Goal: Check status: Check status

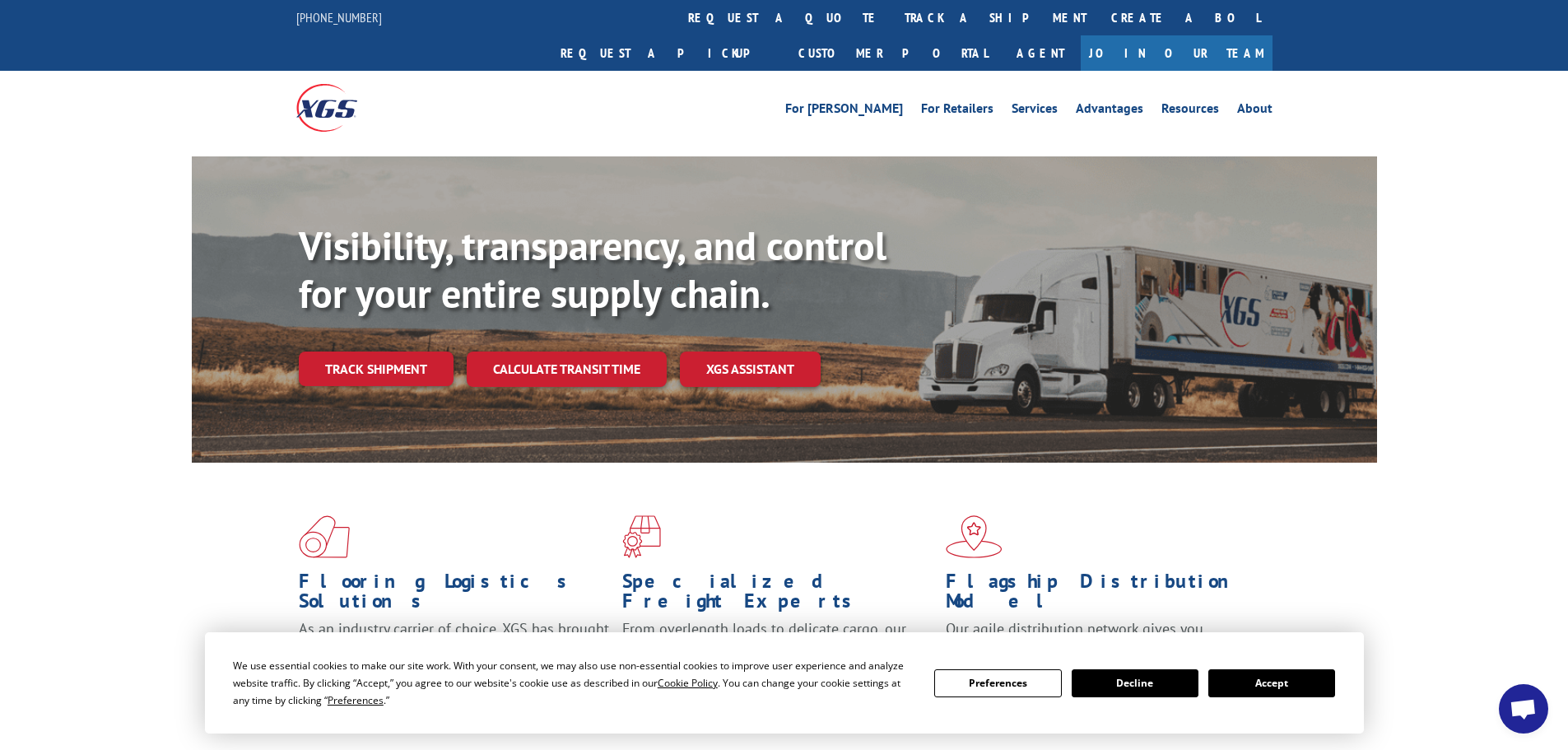
click at [428, 351] on link "Track shipment" at bounding box center [376, 369] width 155 height 34
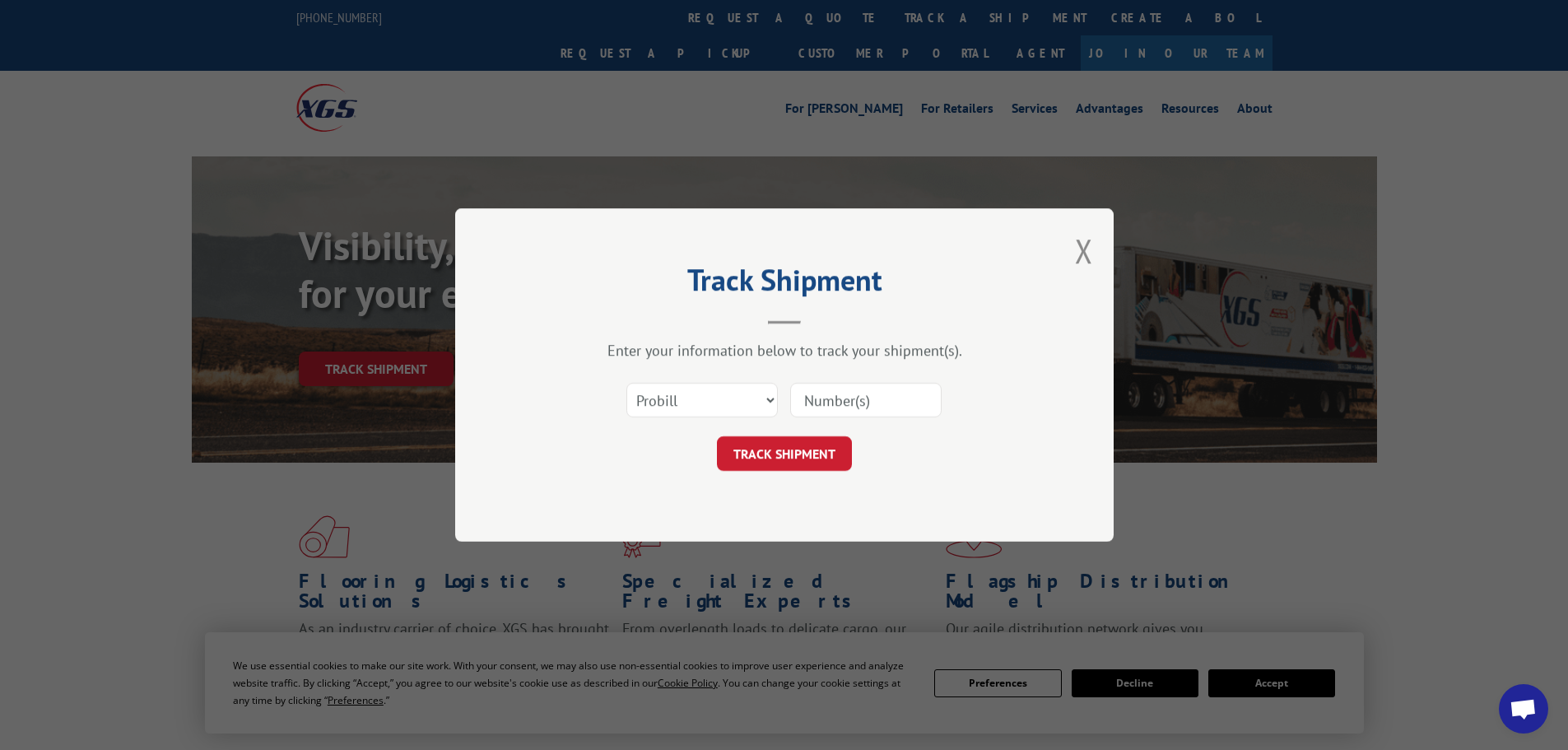
click at [849, 400] on input at bounding box center [866, 400] width 151 height 34
paste input "461617"
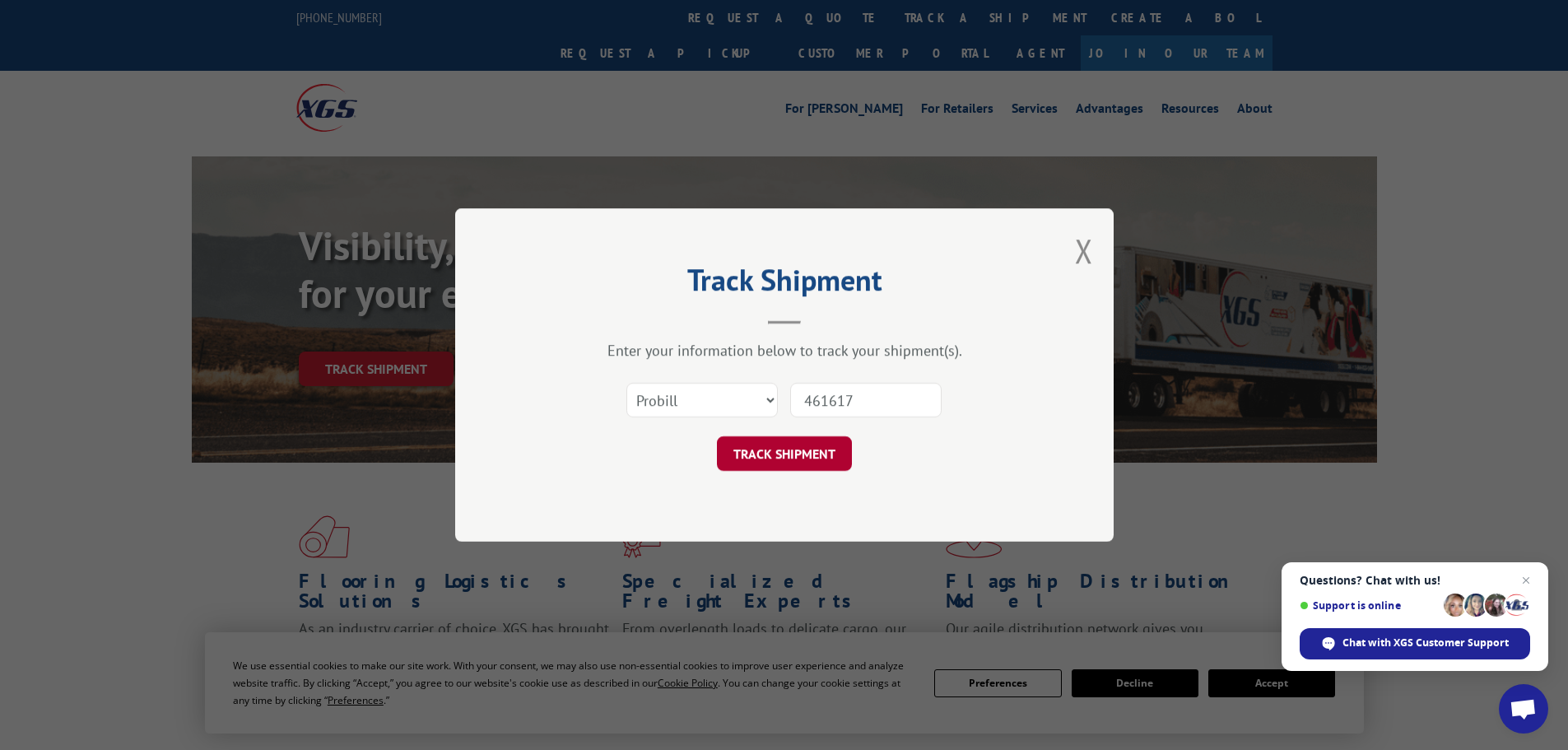
type input "461617"
click at [807, 449] on button "TRACK SHIPMENT" at bounding box center [784, 454] width 135 height 34
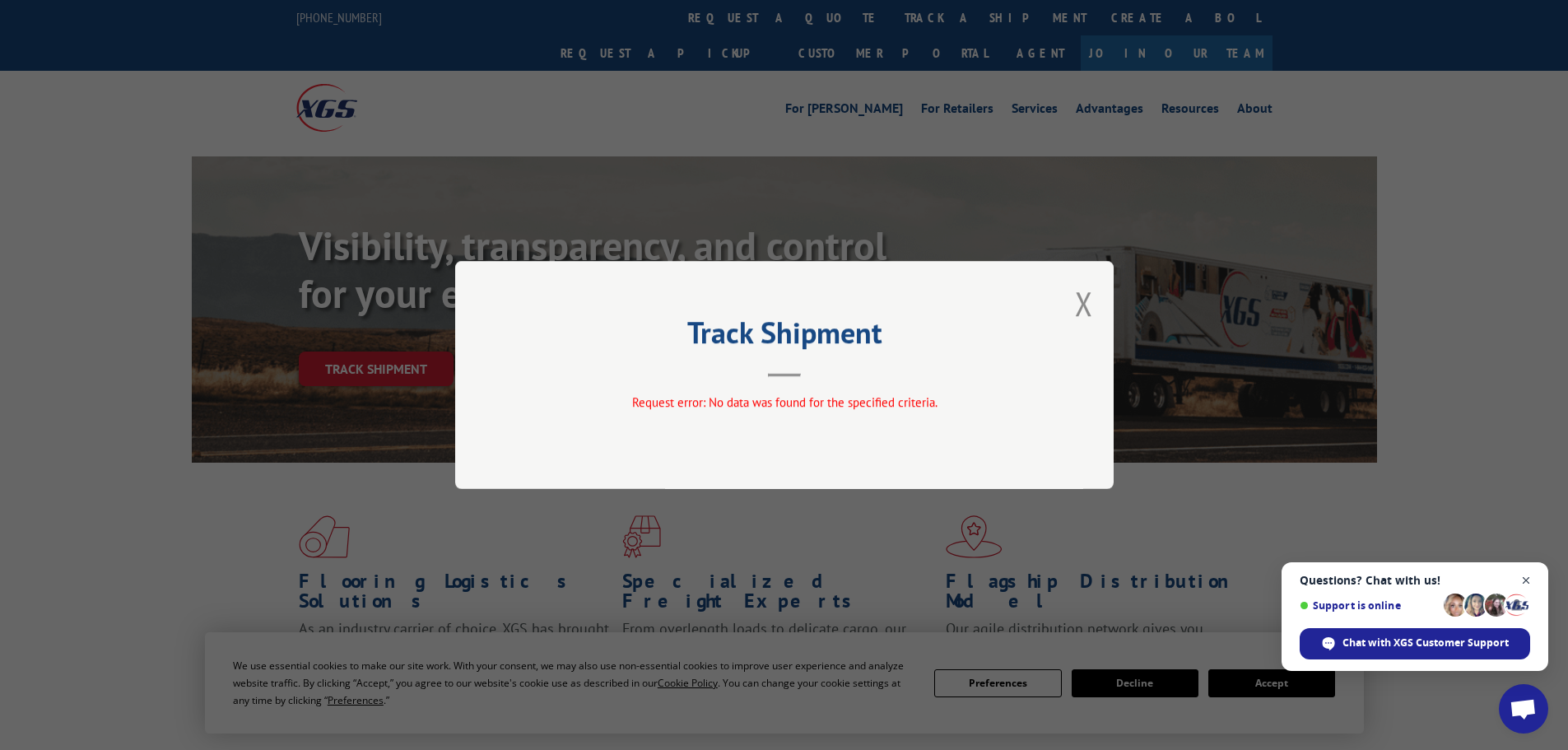
click at [1527, 580] on span "Close chat" at bounding box center [1527, 581] width 21 height 21
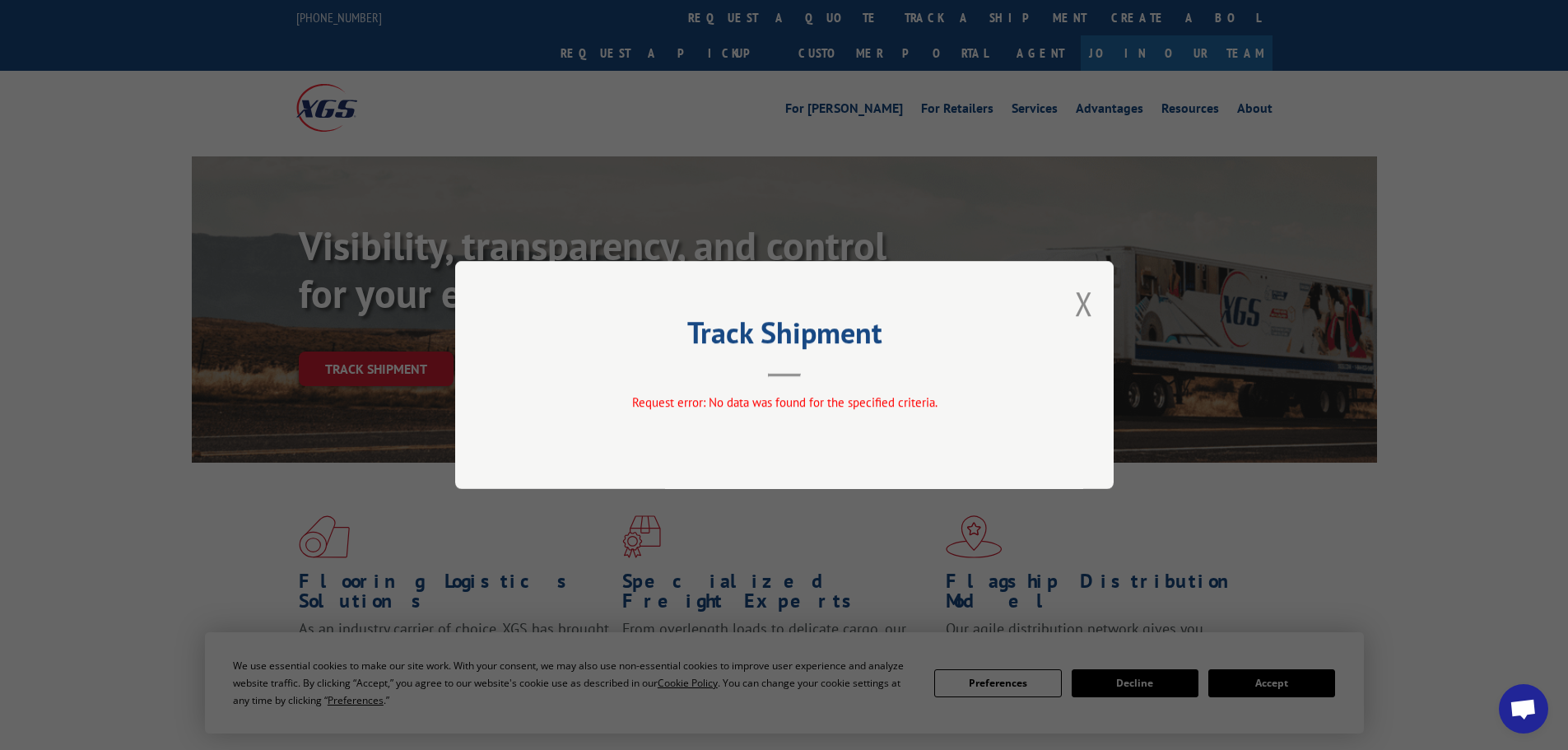
click at [1094, 301] on div "Track Shipment Request error: No data was found for the specified criteria." at bounding box center [784, 375] width 658 height 228
click at [1086, 310] on button "Close modal" at bounding box center [1083, 303] width 18 height 44
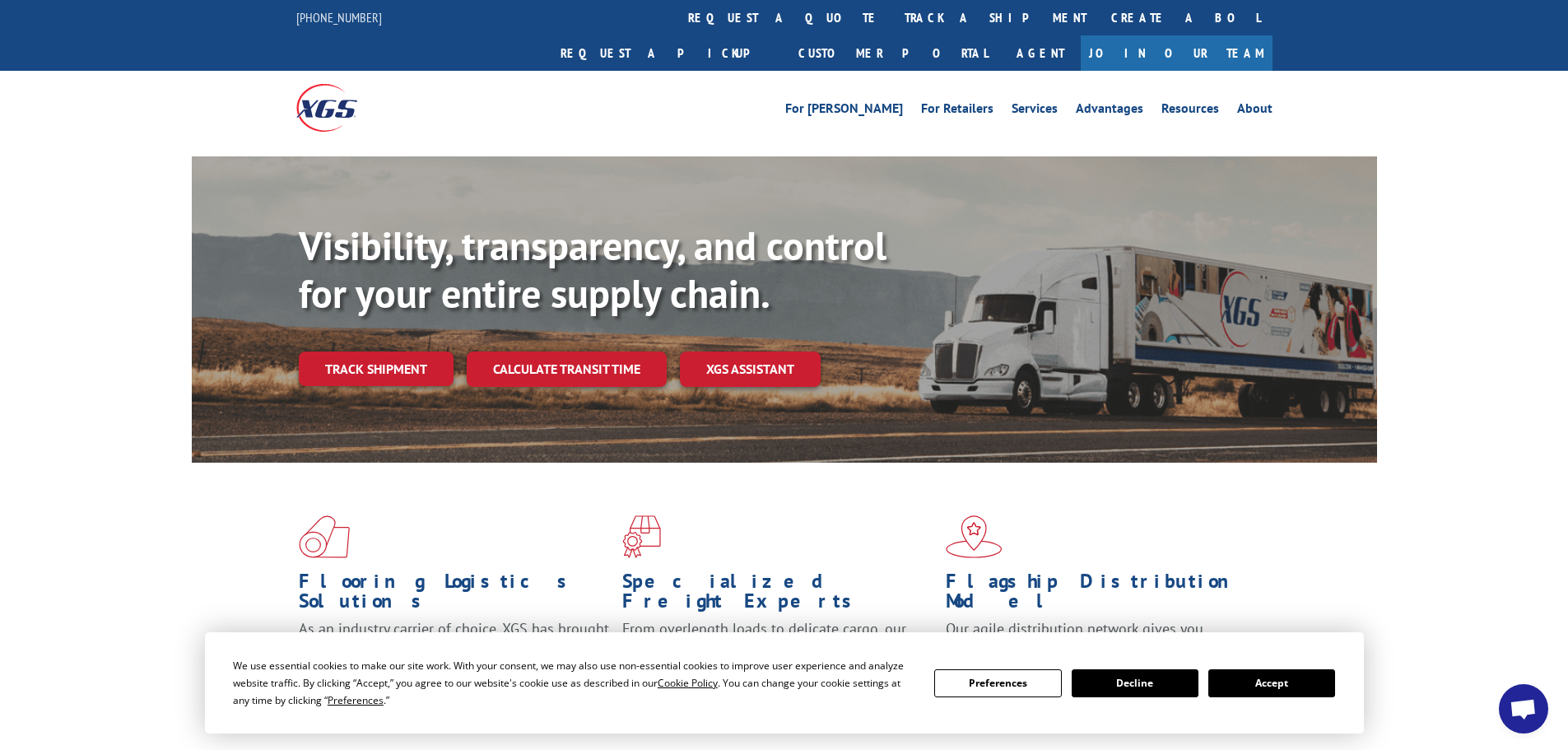
click at [1086, 310] on div "Visibility, transparency, and control for your entire supply chain. Track shipm…" at bounding box center [837, 337] width 1078 height 230
click at [1281, 684] on button "Accept" at bounding box center [1271, 684] width 127 height 28
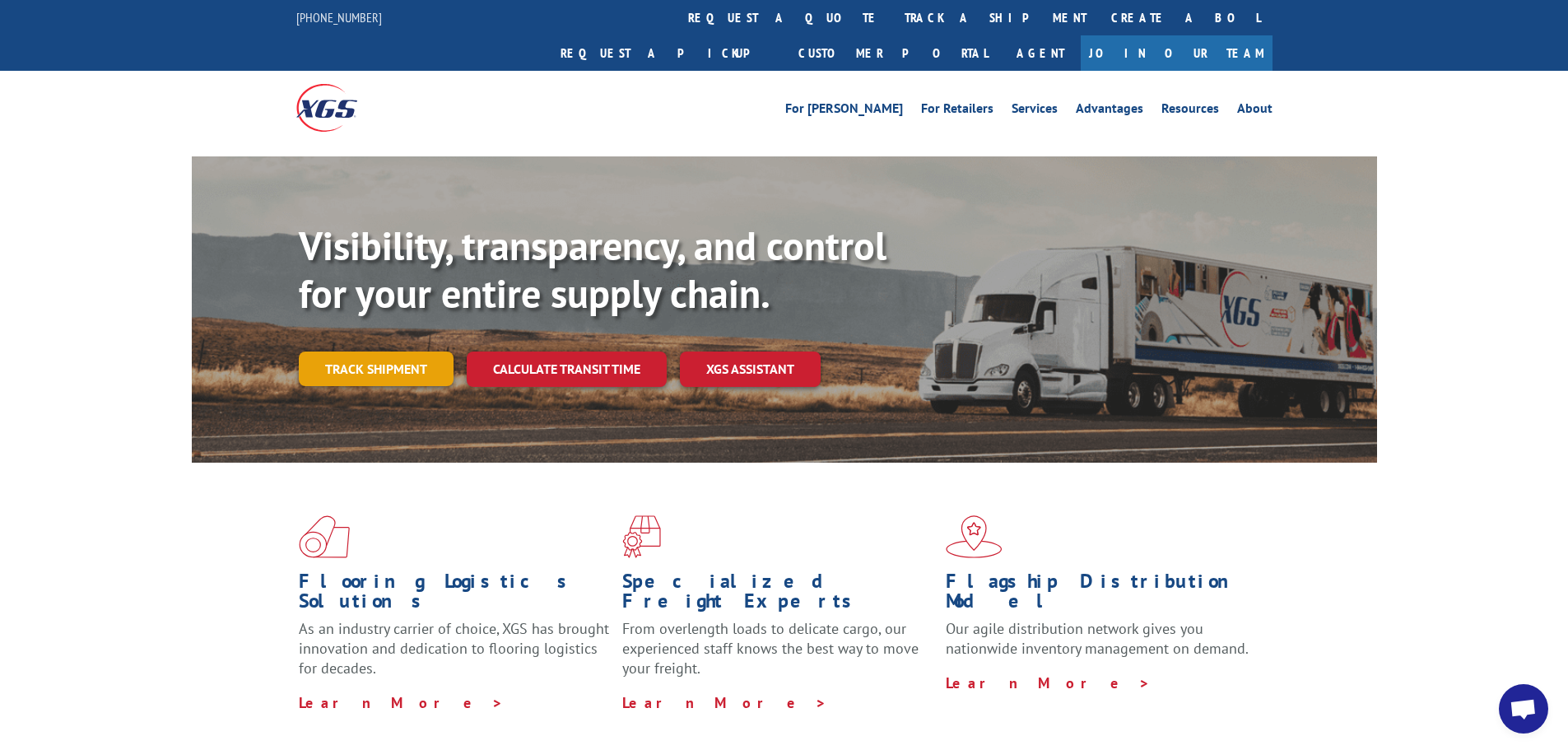
click at [390, 351] on link "Track shipment" at bounding box center [376, 369] width 155 height 34
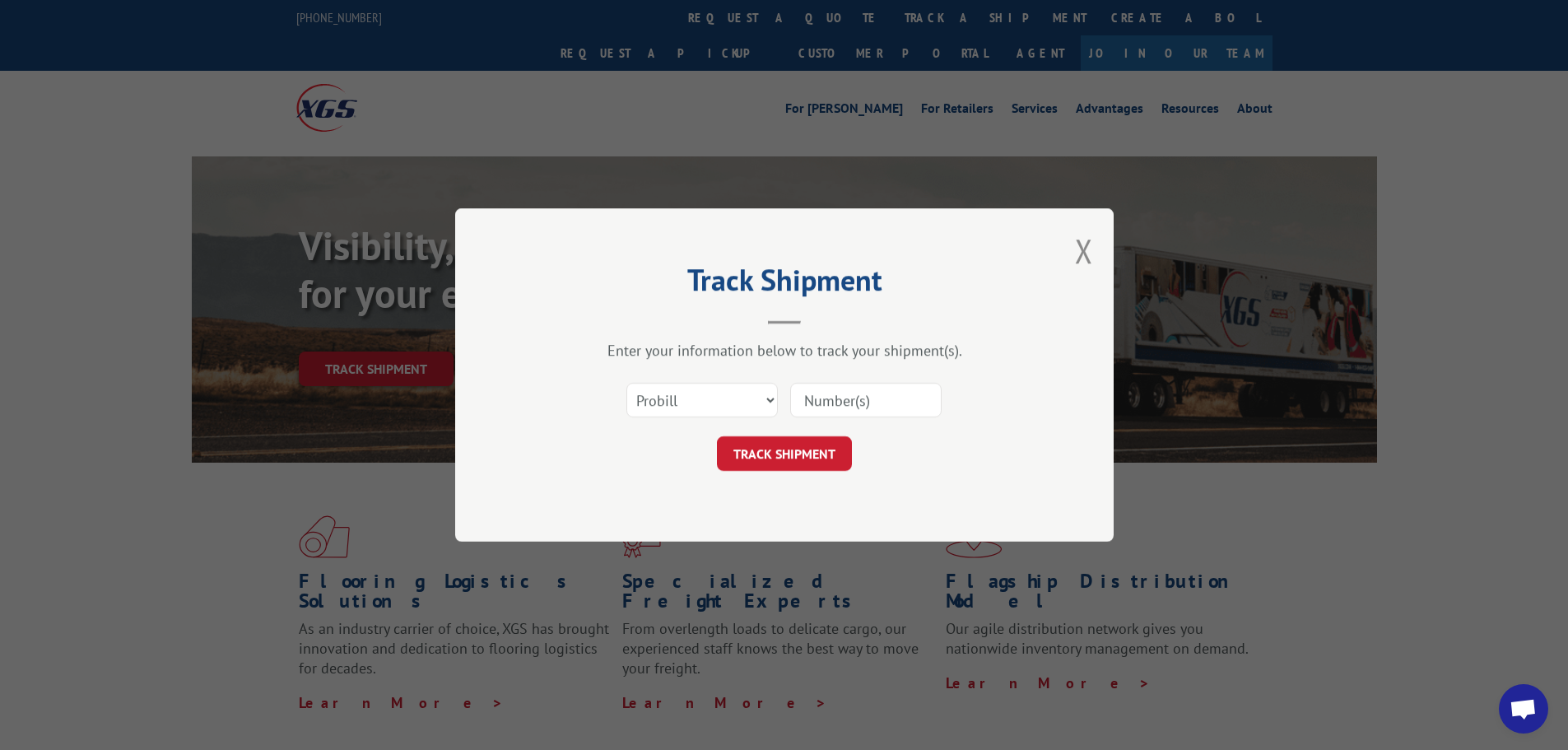
click at [852, 400] on input at bounding box center [866, 400] width 151 height 34
paste input "461617"
type input "461617"
click at [809, 451] on button "TRACK SHIPMENT" at bounding box center [784, 454] width 135 height 34
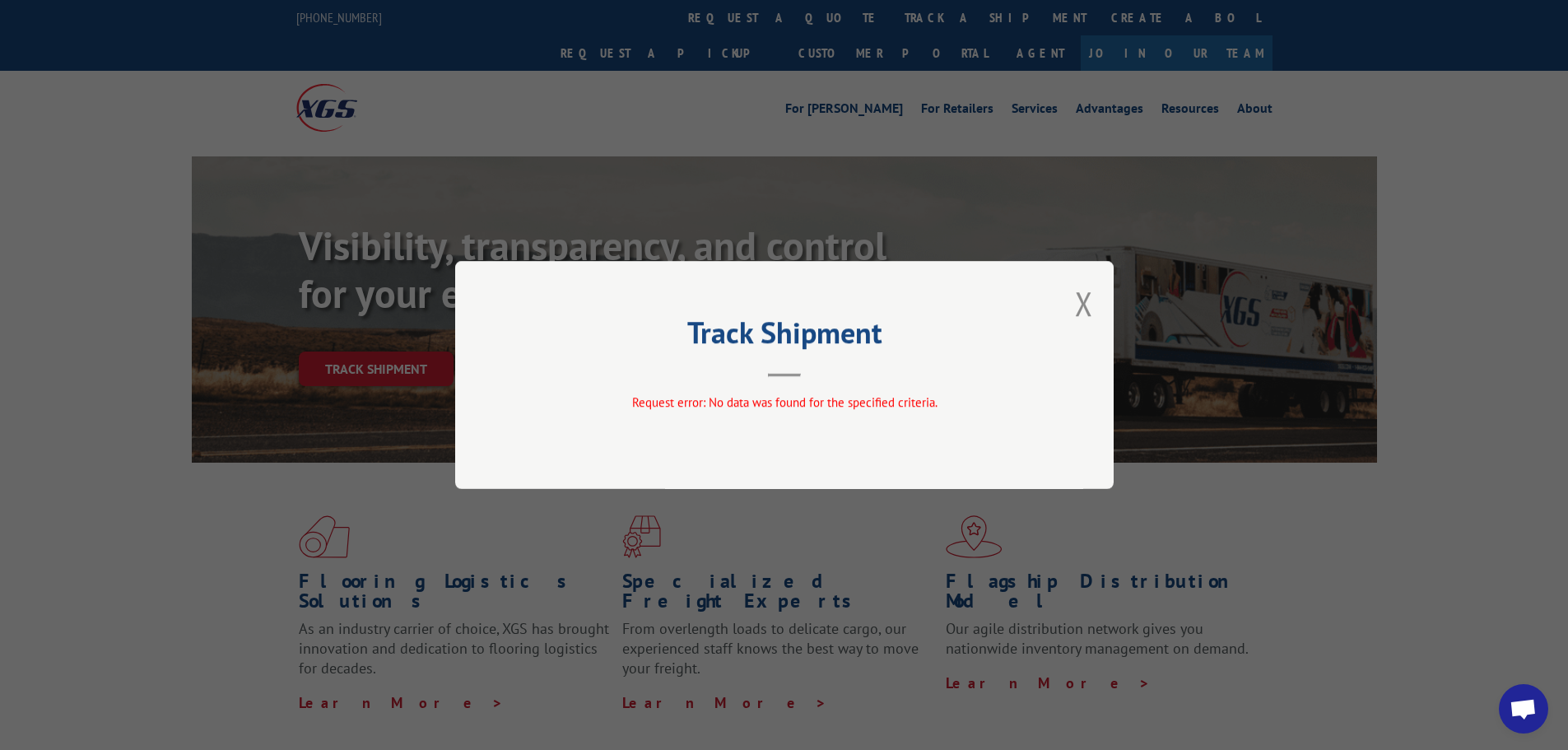
drag, startPoint x: 1074, startPoint y: 307, endPoint x: 939, endPoint y: 344, distance: 140.0
click at [1075, 307] on div "Track Shipment Request error: No data was found for the specified criteria." at bounding box center [784, 375] width 658 height 228
click at [1094, 301] on div "Track Shipment Request error: No data was found for the specified criteria." at bounding box center [784, 375] width 658 height 228
click at [1083, 304] on button "Close modal" at bounding box center [1083, 303] width 18 height 44
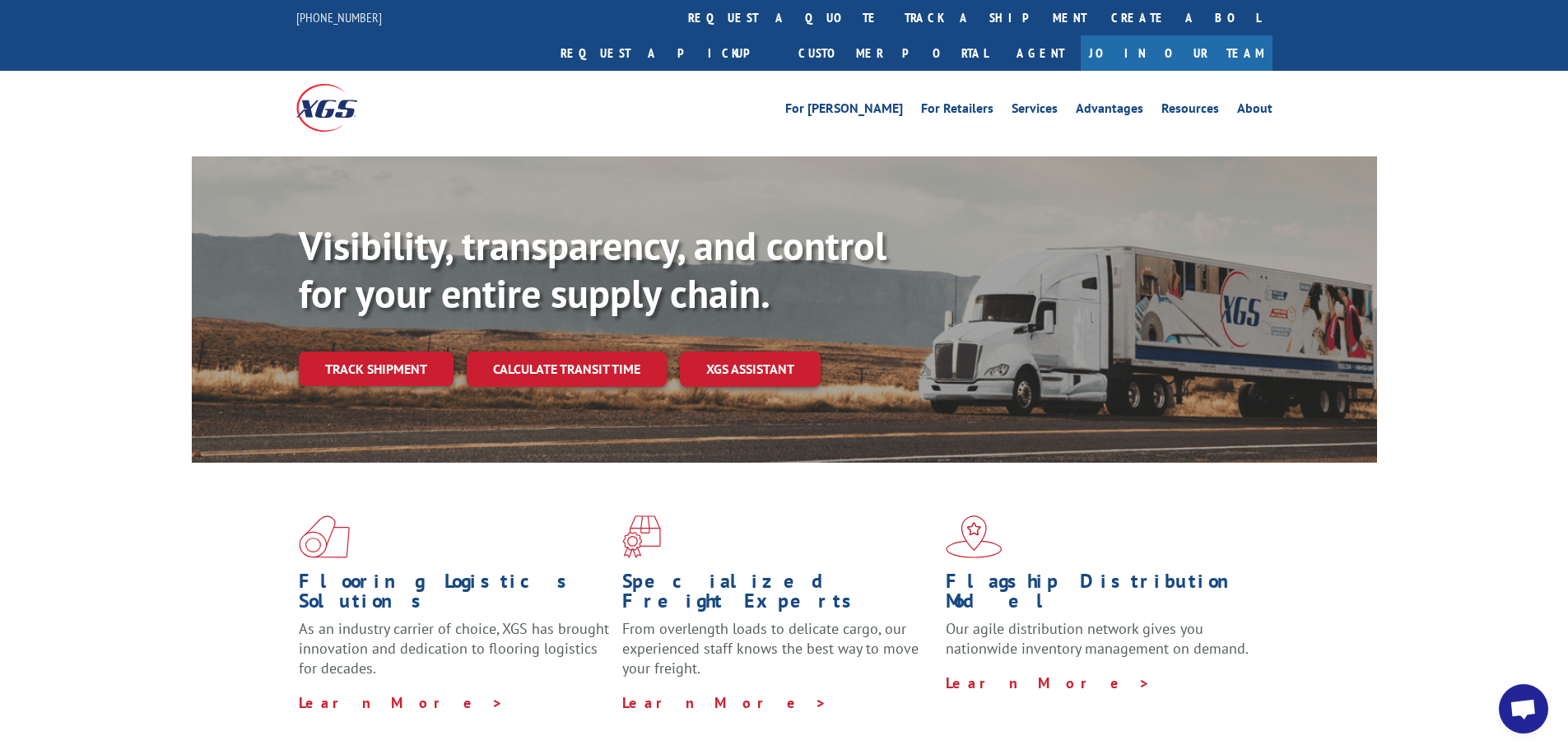
click at [355, 351] on link "Track shipment" at bounding box center [376, 369] width 155 height 34
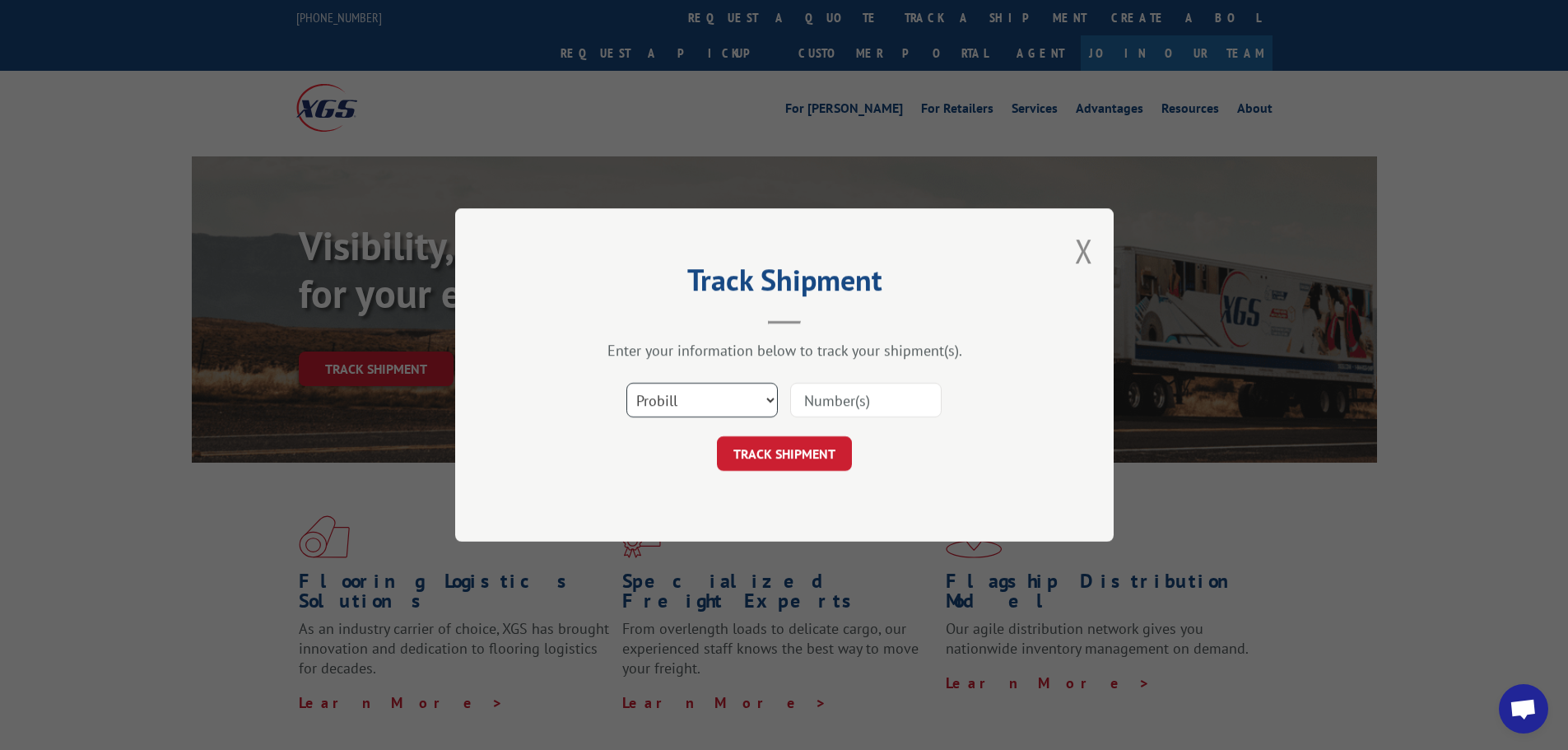
click at [752, 401] on select "Select category... Probill BOL PO" at bounding box center [702, 400] width 151 height 34
select select "bol"
click at [627, 383] on select "Select category... Probill BOL PO" at bounding box center [702, 400] width 151 height 34
click at [881, 392] on input at bounding box center [866, 400] width 151 height 34
paste input "461617"
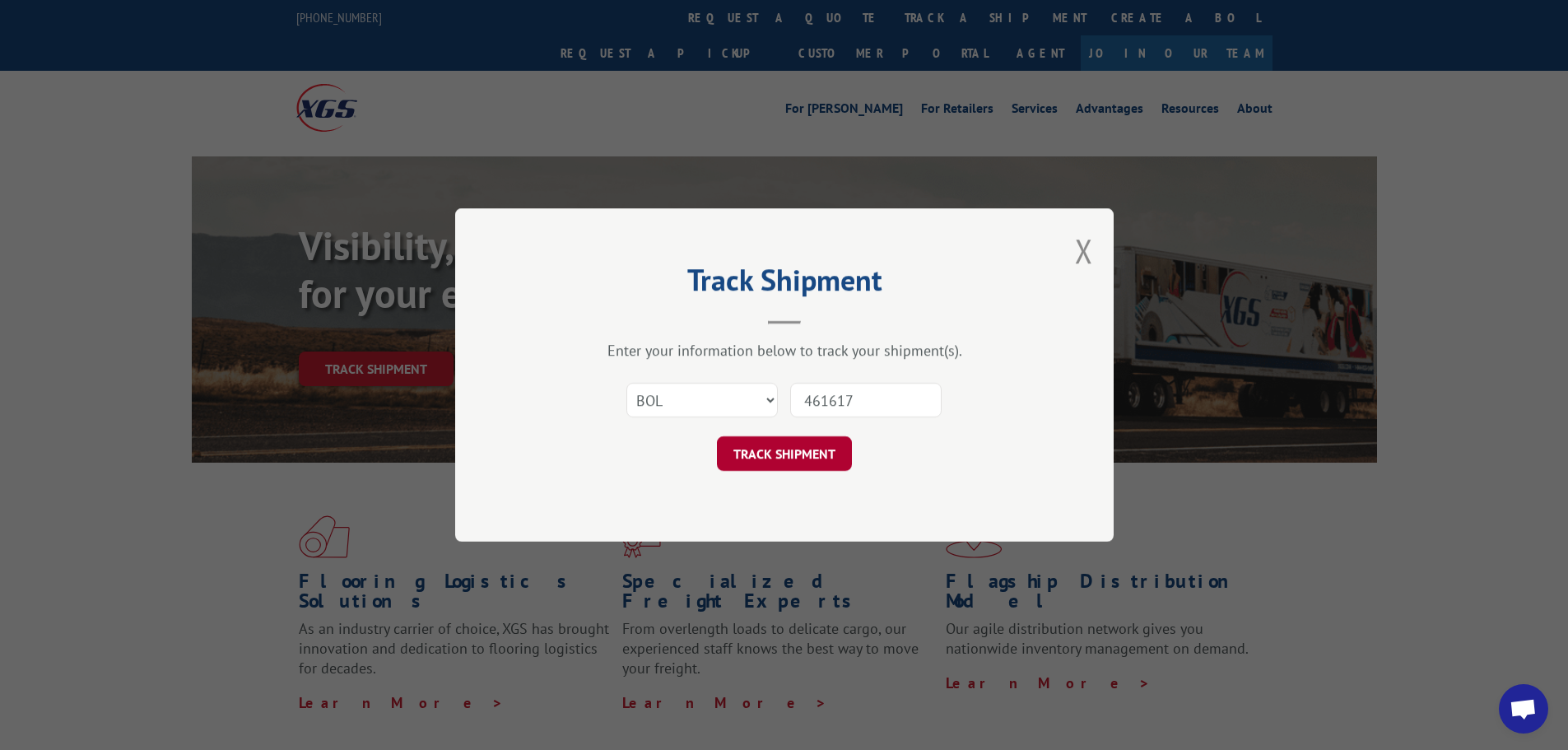
type input "461617"
click at [834, 455] on button "TRACK SHIPMENT" at bounding box center [784, 454] width 135 height 34
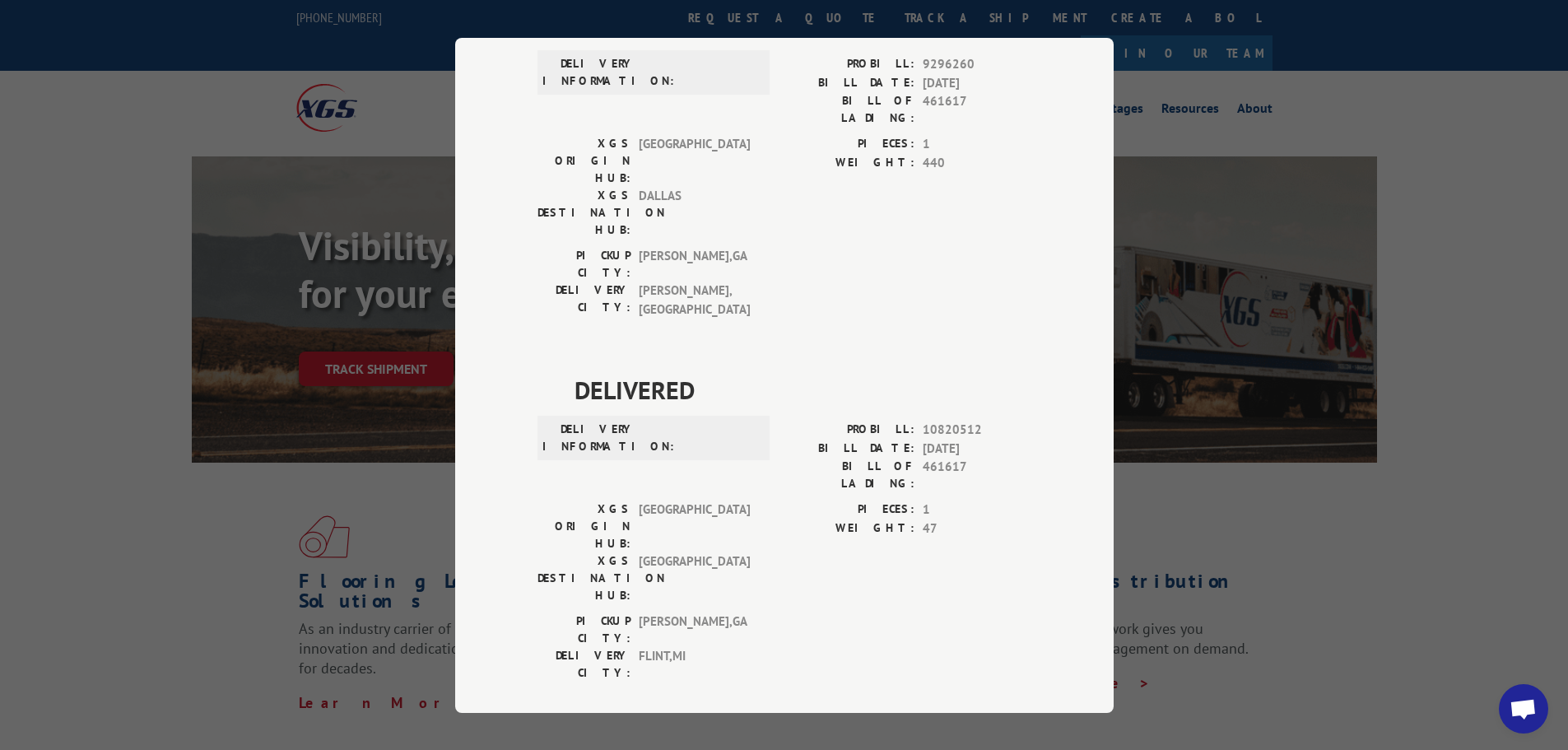
scroll to position [330, 0]
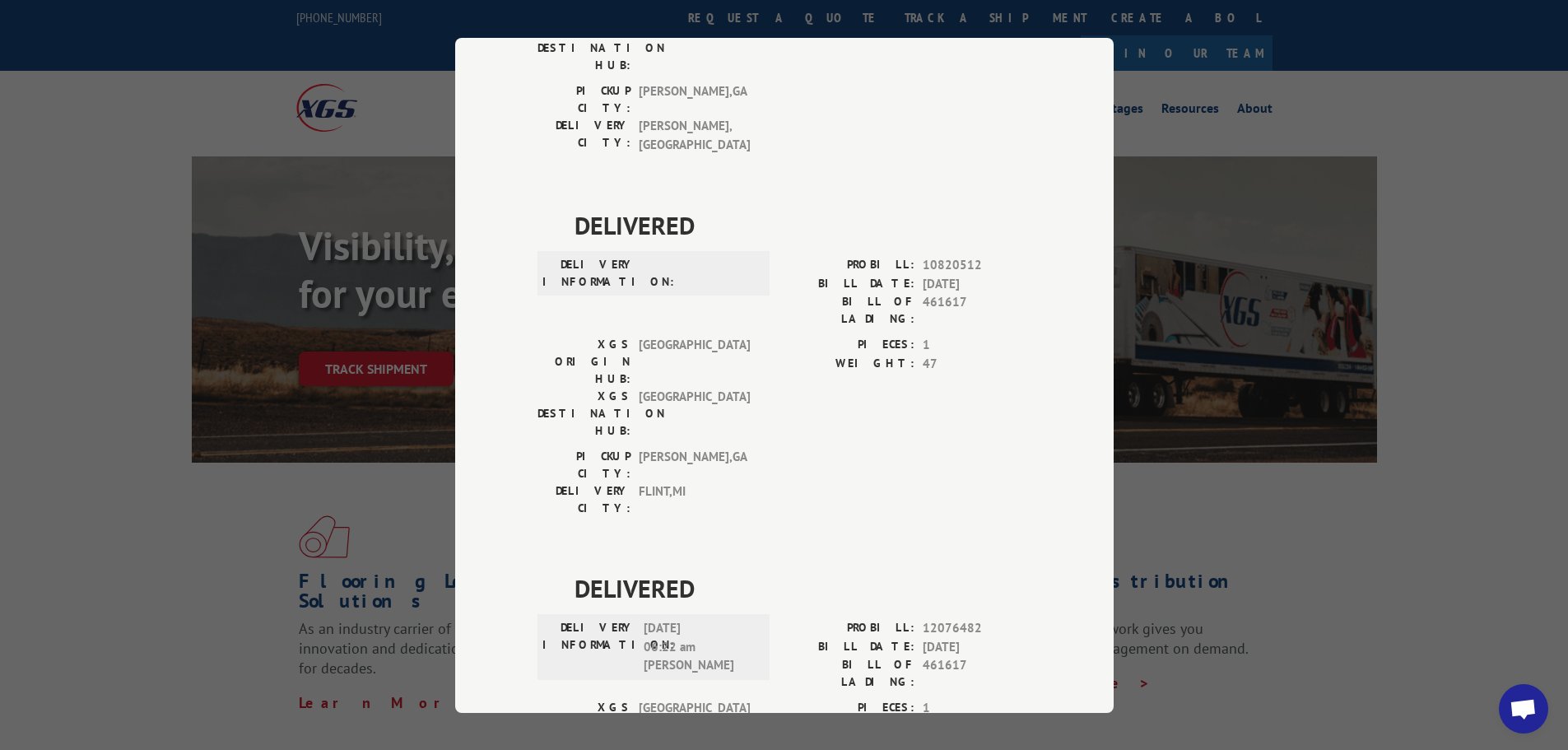
drag, startPoint x: 870, startPoint y: 493, endPoint x: 1034, endPoint y: 549, distance: 173.3
click at [1034, 549] on div "Track Shipment DELIVERED DELIVERY INFORMATION: PROBILL: 9296260 BILL DATE: [DAT…" at bounding box center [784, 375] width 658 height 675
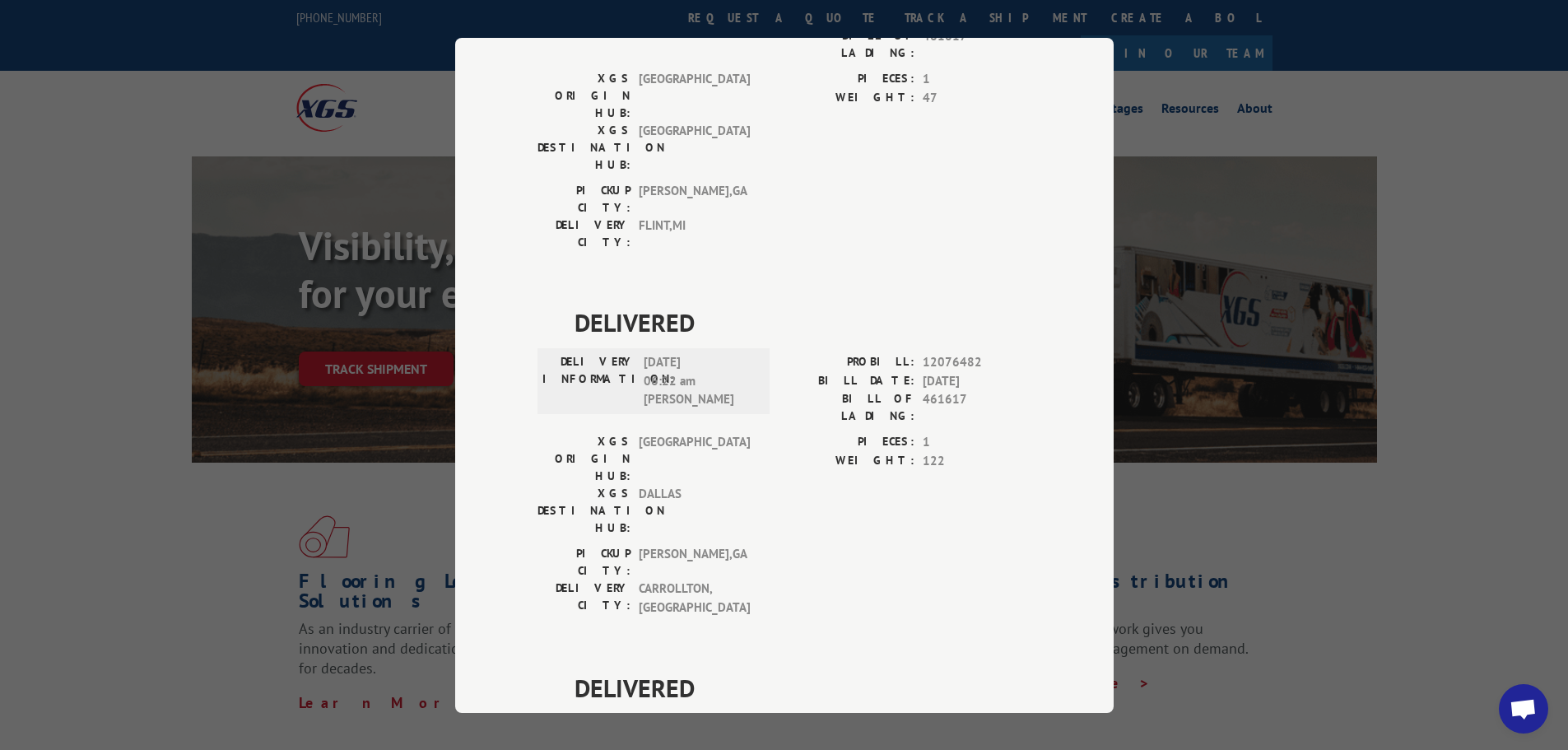
scroll to position [412, 0]
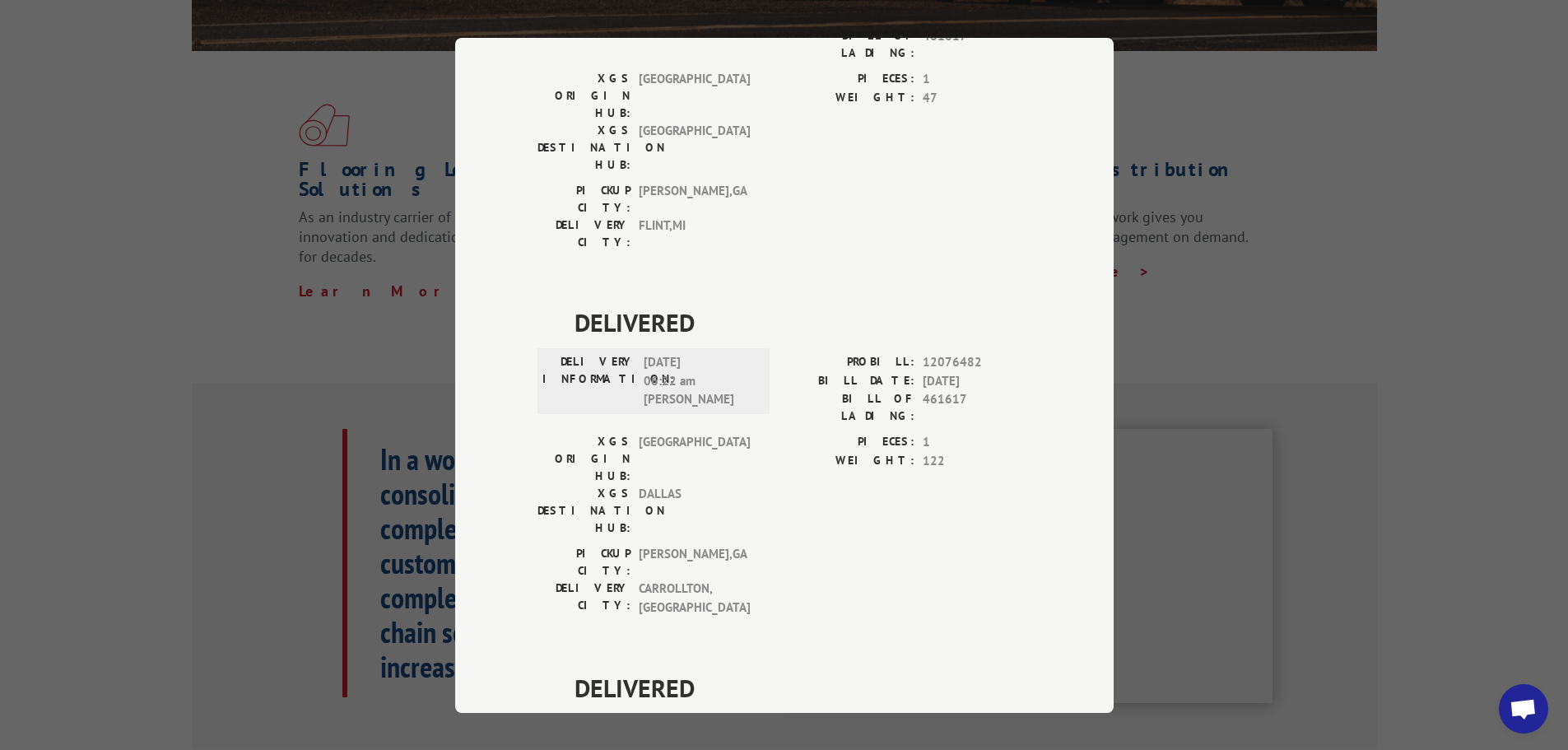
click at [1307, 257] on div "Track Shipment DELIVERED DELIVERY INFORMATION: PROBILL: 9296260 BILL DATE: [DAT…" at bounding box center [784, 375] width 1568 height 750
click at [157, 585] on div "Track Shipment DELIVERED DELIVERY INFORMATION: PROBILL: 9296260 BILL DATE: [DAT…" at bounding box center [784, 375] width 1568 height 750
click at [161, 584] on div "Track Shipment DELIVERED DELIVERY INFORMATION: PROBILL: 9296260 BILL DATE: [DAT…" at bounding box center [784, 375] width 1568 height 750
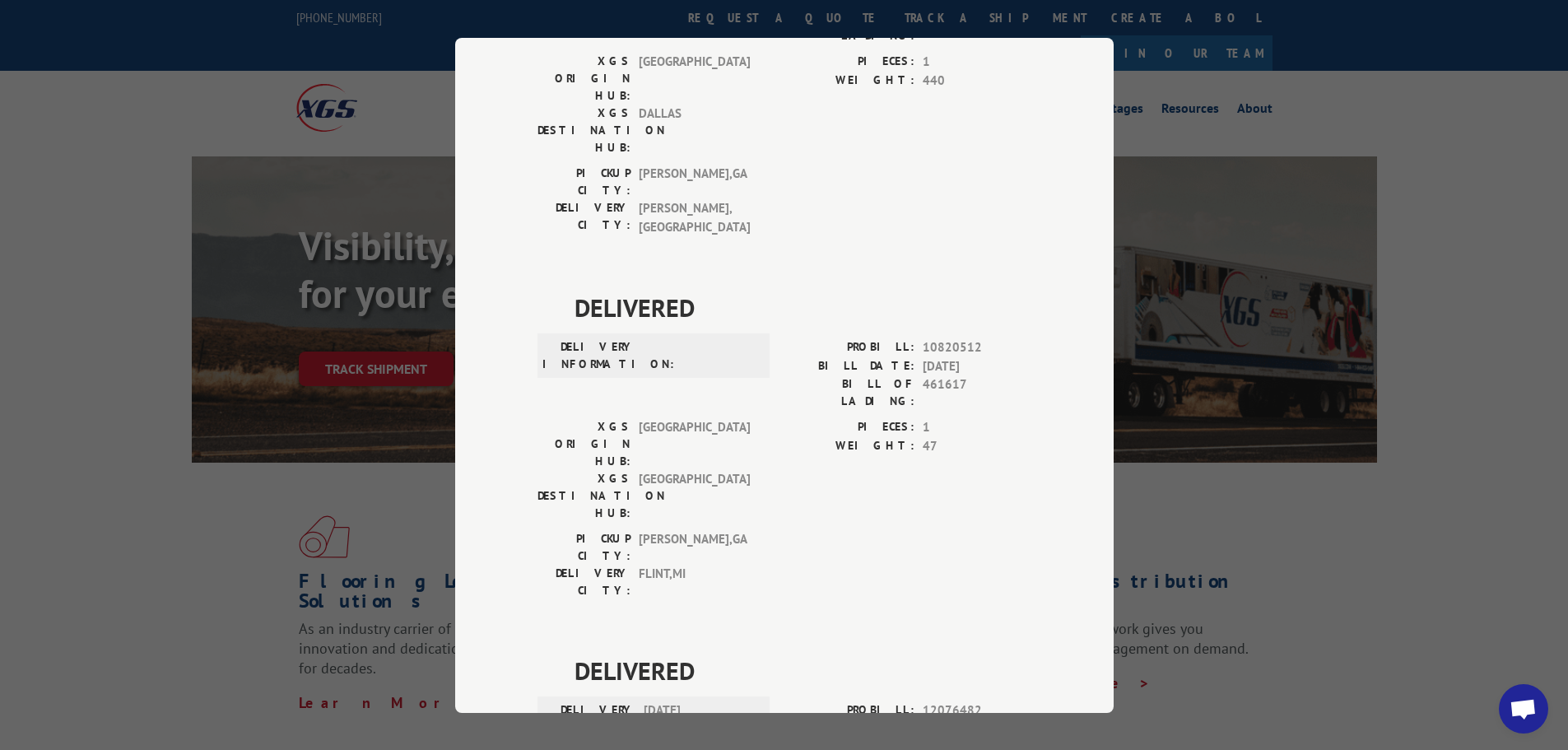
scroll to position [596, 0]
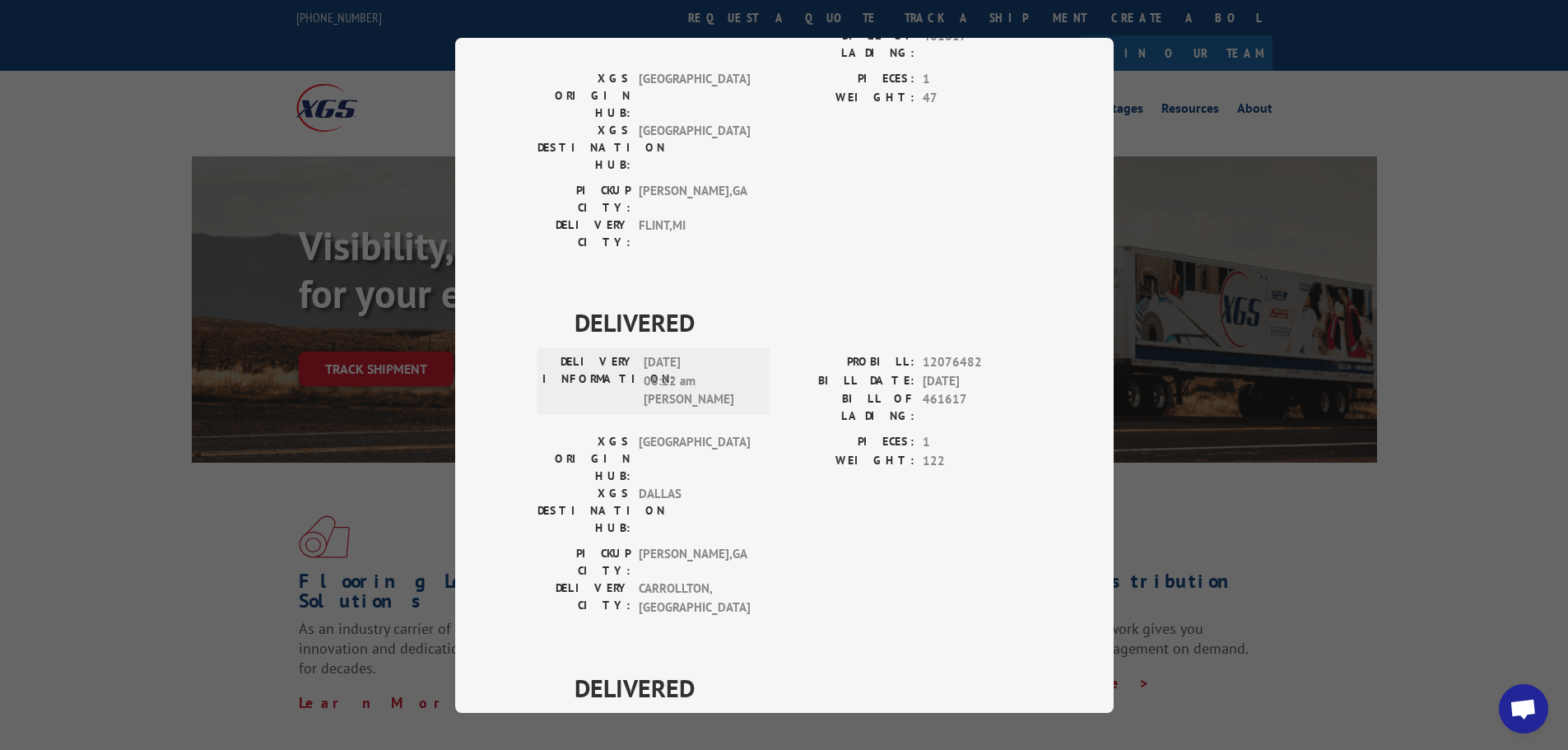
click at [1275, 131] on div "Track Shipment DELIVERED DELIVERY INFORMATION: PROBILL: 9296260 BILL DATE: [DAT…" at bounding box center [784, 375] width 1568 height 750
drag, startPoint x: 1230, startPoint y: 355, endPoint x: 1267, endPoint y: 422, distance: 76.5
click at [1230, 355] on div "Track Shipment DELIVERED DELIVERY INFORMATION: PROBILL: 9296260 BILL DATE: [DAT…" at bounding box center [784, 375] width 1568 height 750
drag, startPoint x: 1273, startPoint y: 435, endPoint x: 1343, endPoint y: 533, distance: 120.4
click at [1273, 436] on div "Track Shipment DELIVERED DELIVERY INFORMATION: PROBILL: 9296260 BILL DATE: [DAT…" at bounding box center [784, 375] width 1568 height 750
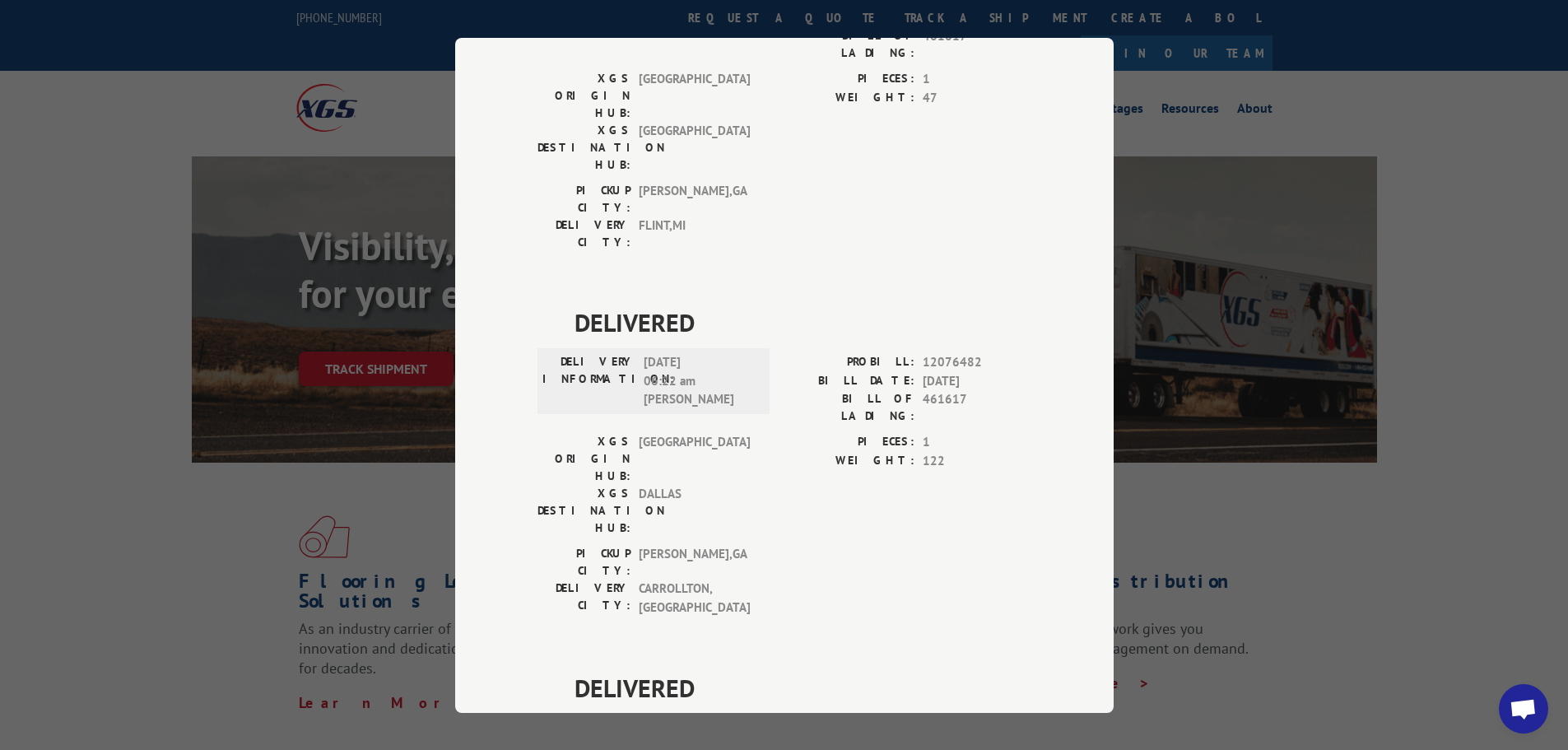
click at [1343, 533] on div "Track Shipment DELIVERED DELIVERY INFORMATION: PROBILL: 9296260 BILL DATE: [DAT…" at bounding box center [784, 375] width 1568 height 750
click at [997, 7] on div "Track Shipment DELIVERED DELIVERY INFORMATION: PROBILL: 9296260 BILL DATE: [DAT…" at bounding box center [784, 375] width 1568 height 750
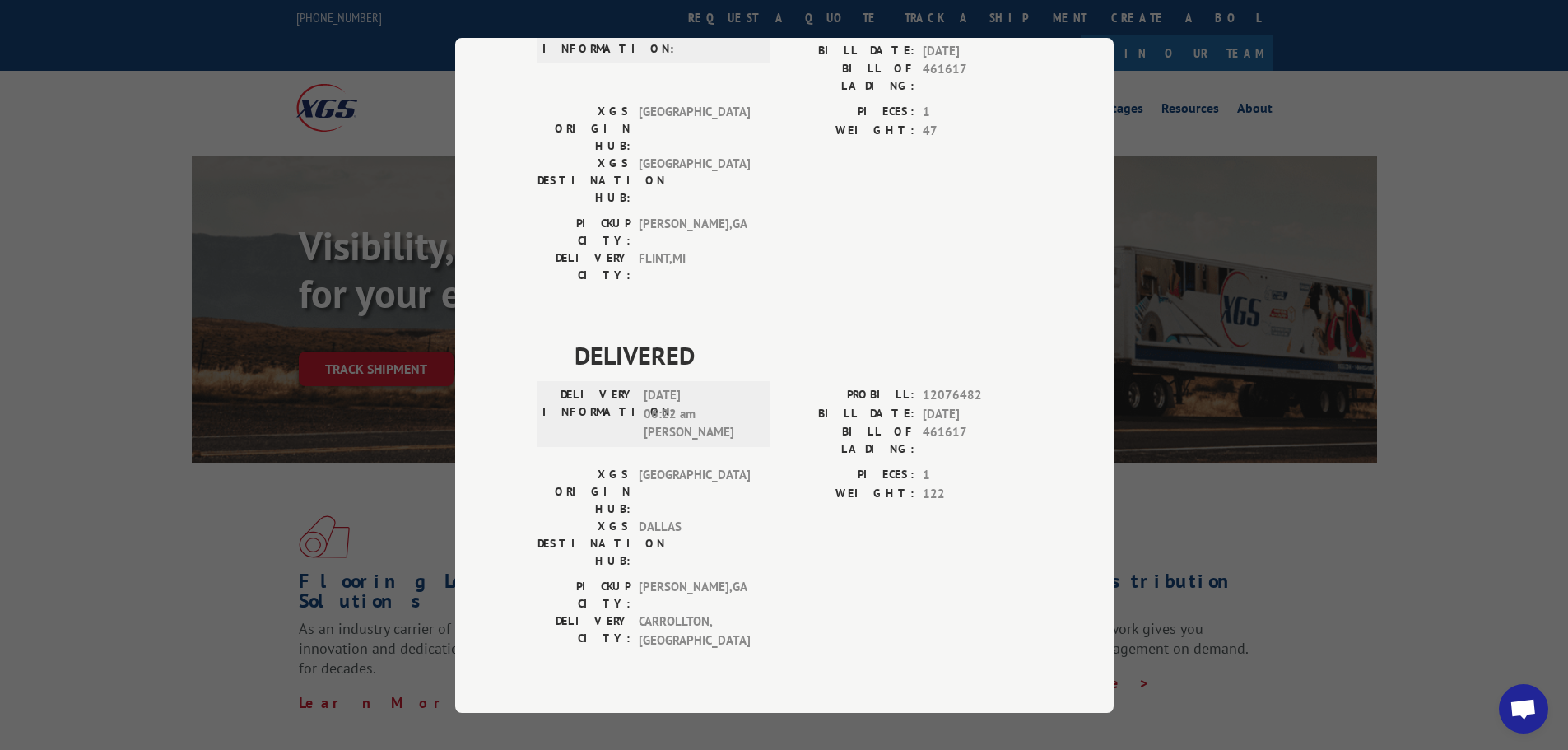
click at [1126, 41] on div "Track Shipment DELIVERED DELIVERY INFORMATION: PROBILL: 9296260 BILL DATE: [DAT…" at bounding box center [784, 375] width 1568 height 750
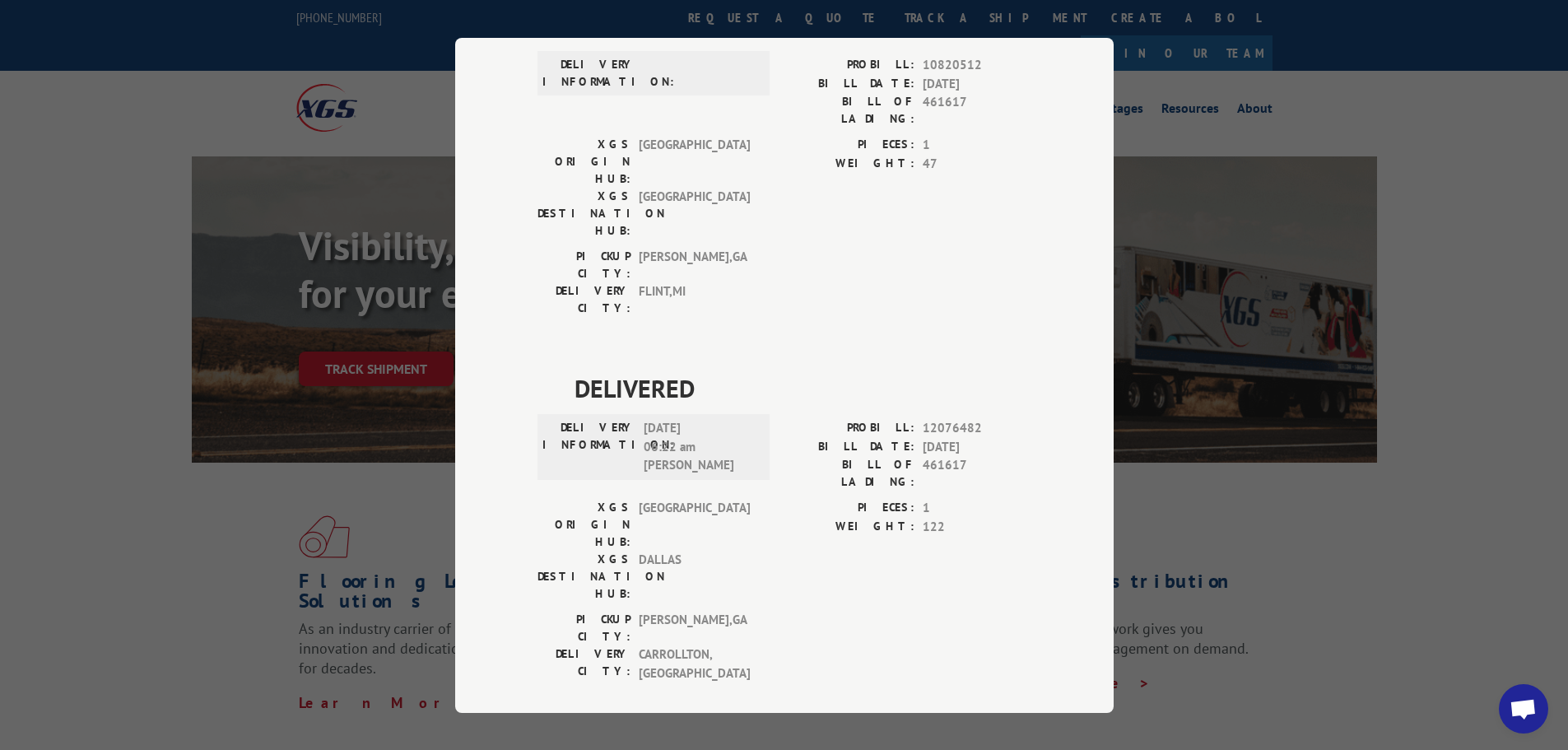
scroll to position [0, 0]
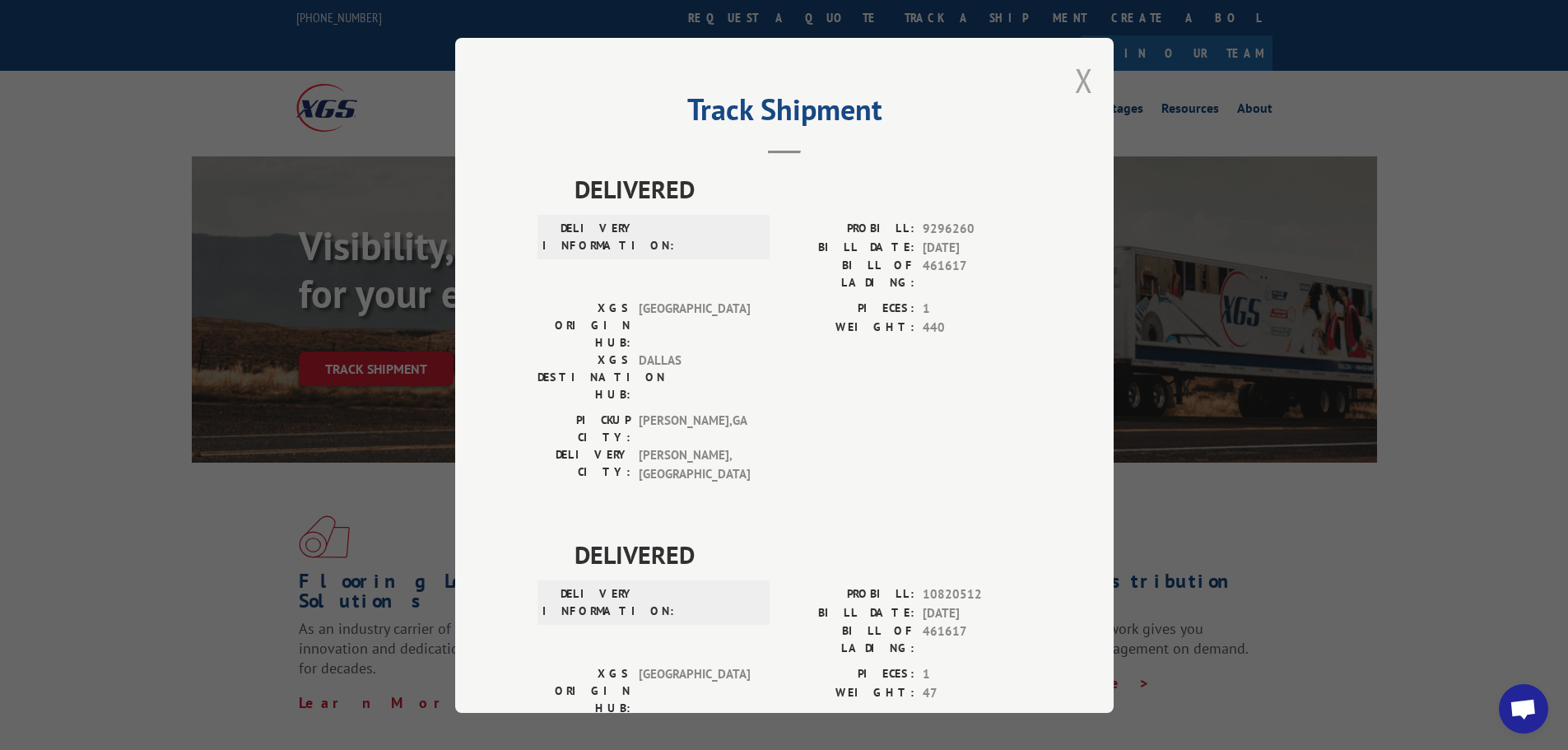
click at [1085, 77] on button "Close modal" at bounding box center [1083, 80] width 18 height 44
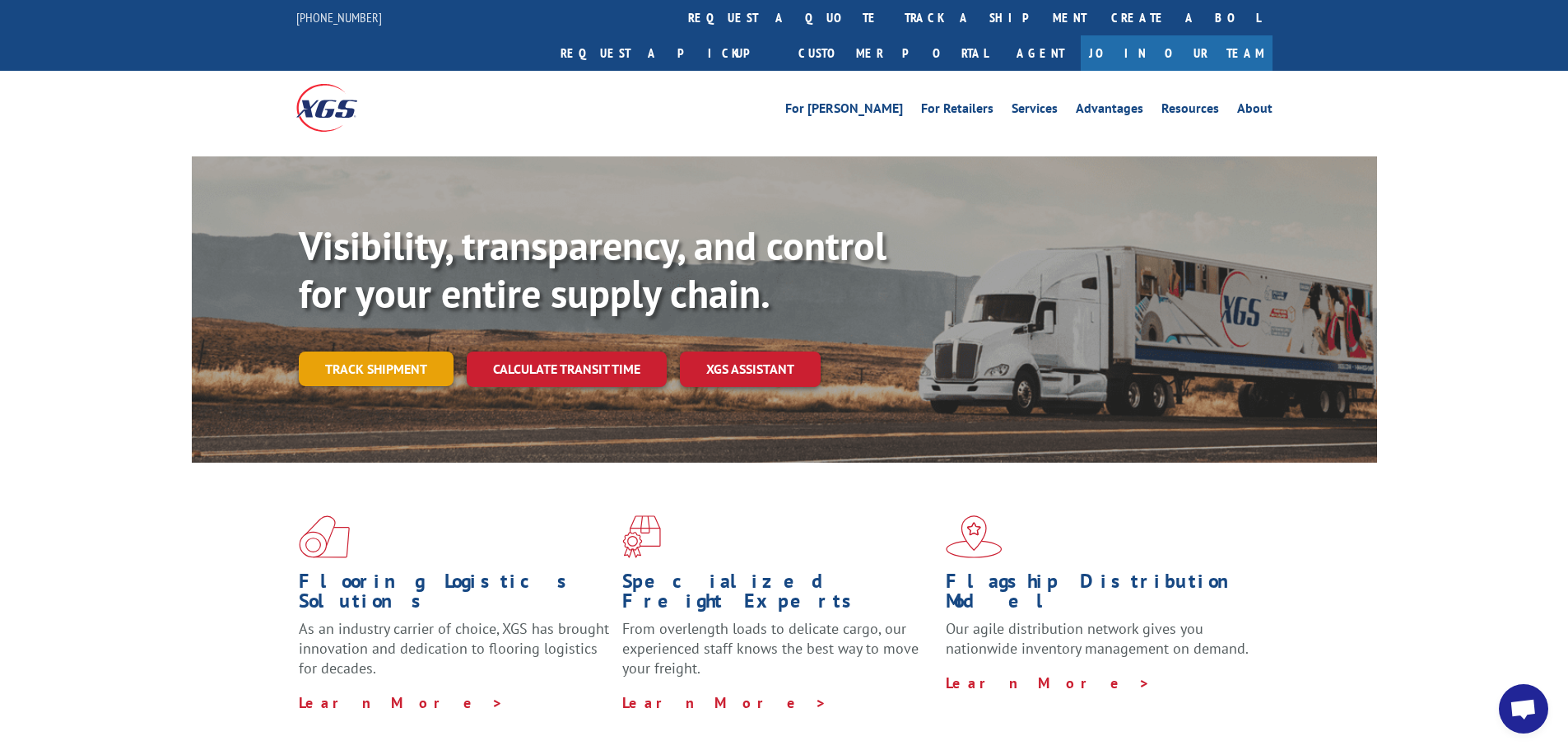
click at [410, 351] on link "Track shipment" at bounding box center [376, 369] width 155 height 34
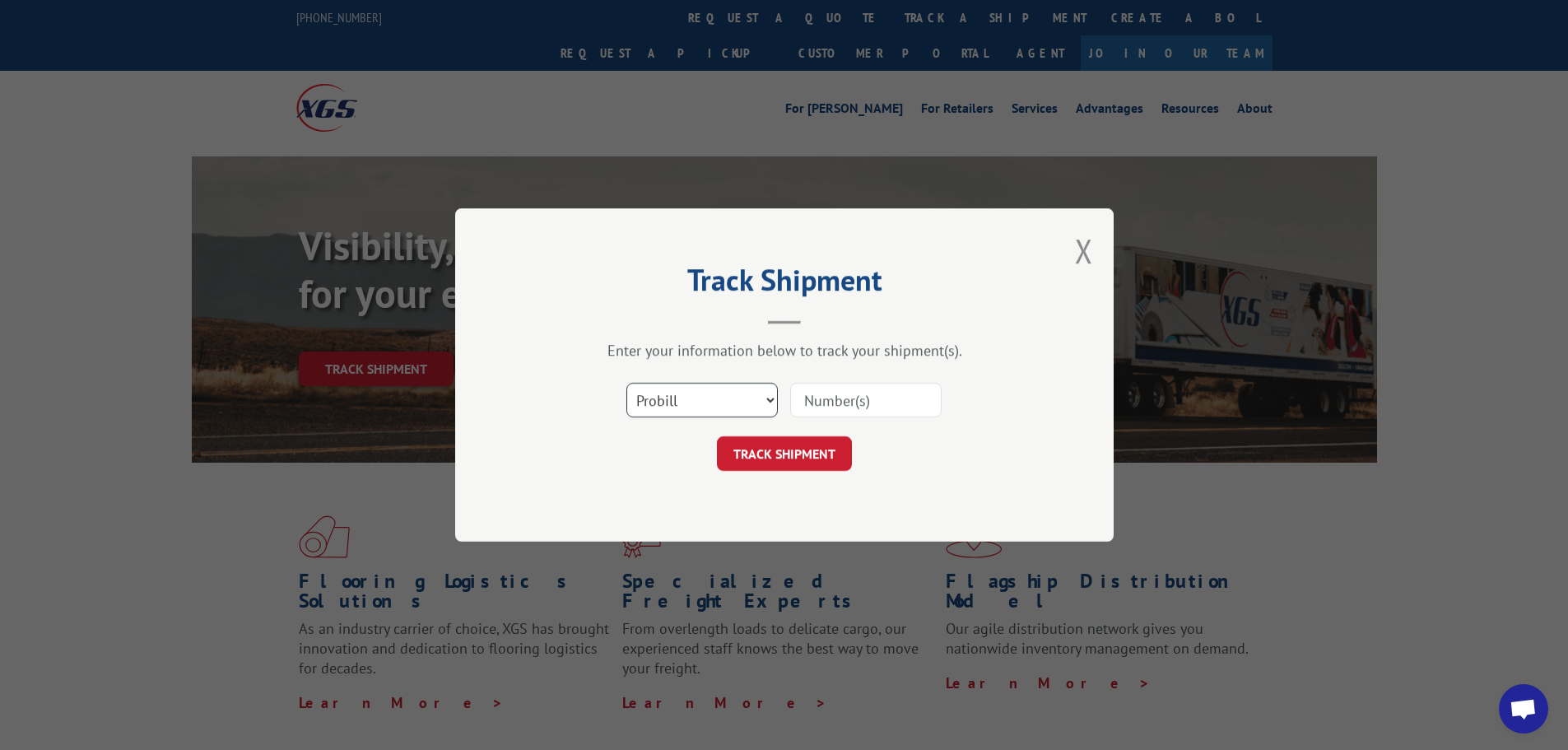
click at [740, 409] on select "Select category... Probill BOL PO" at bounding box center [702, 400] width 151 height 34
select select "po"
click at [627, 383] on select "Select category... Probill BOL PO" at bounding box center [702, 400] width 151 height 34
click at [866, 399] on input at bounding box center [866, 400] width 151 height 34
paste input "461617"
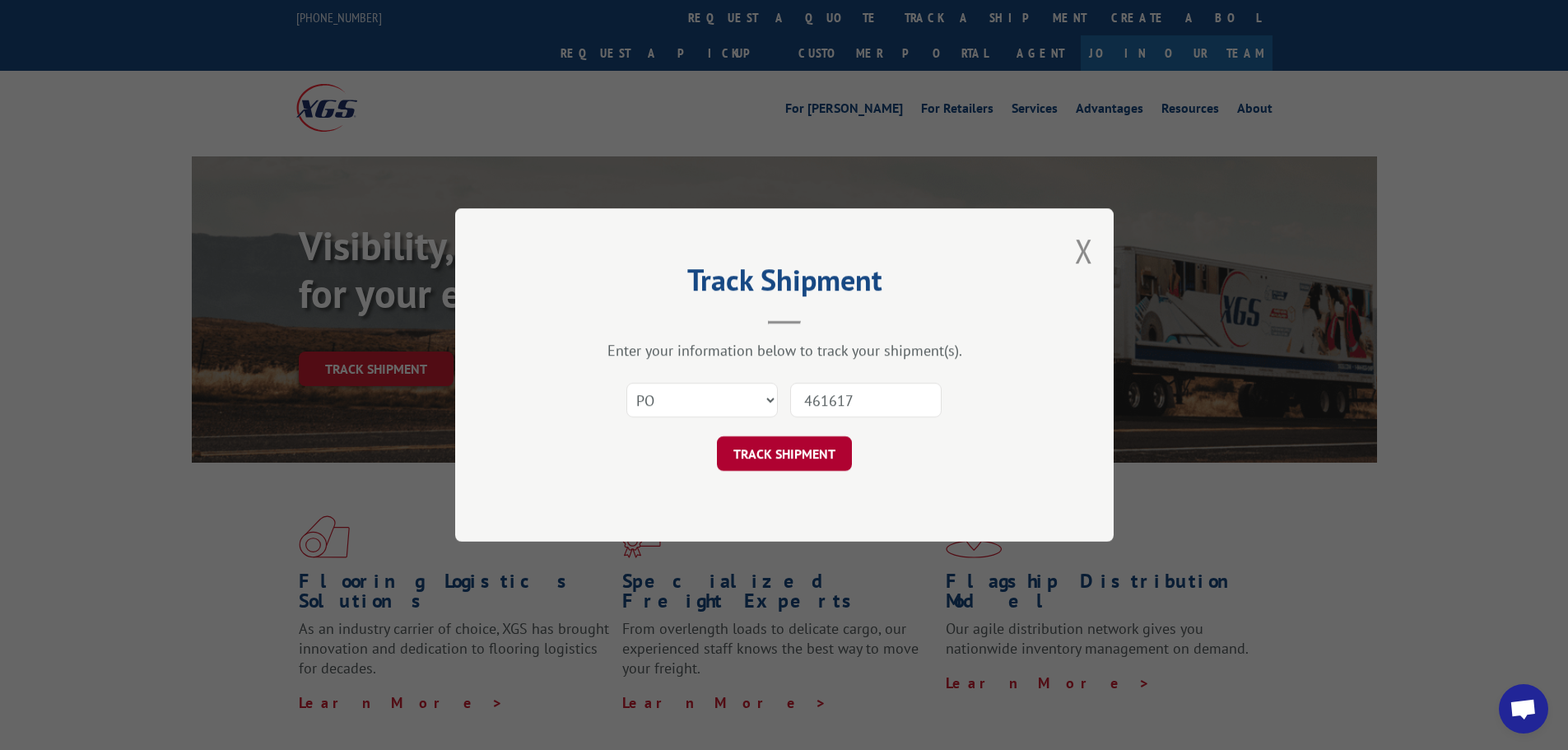
type input "461617"
click at [813, 450] on button "TRACK SHIPMENT" at bounding box center [784, 454] width 135 height 34
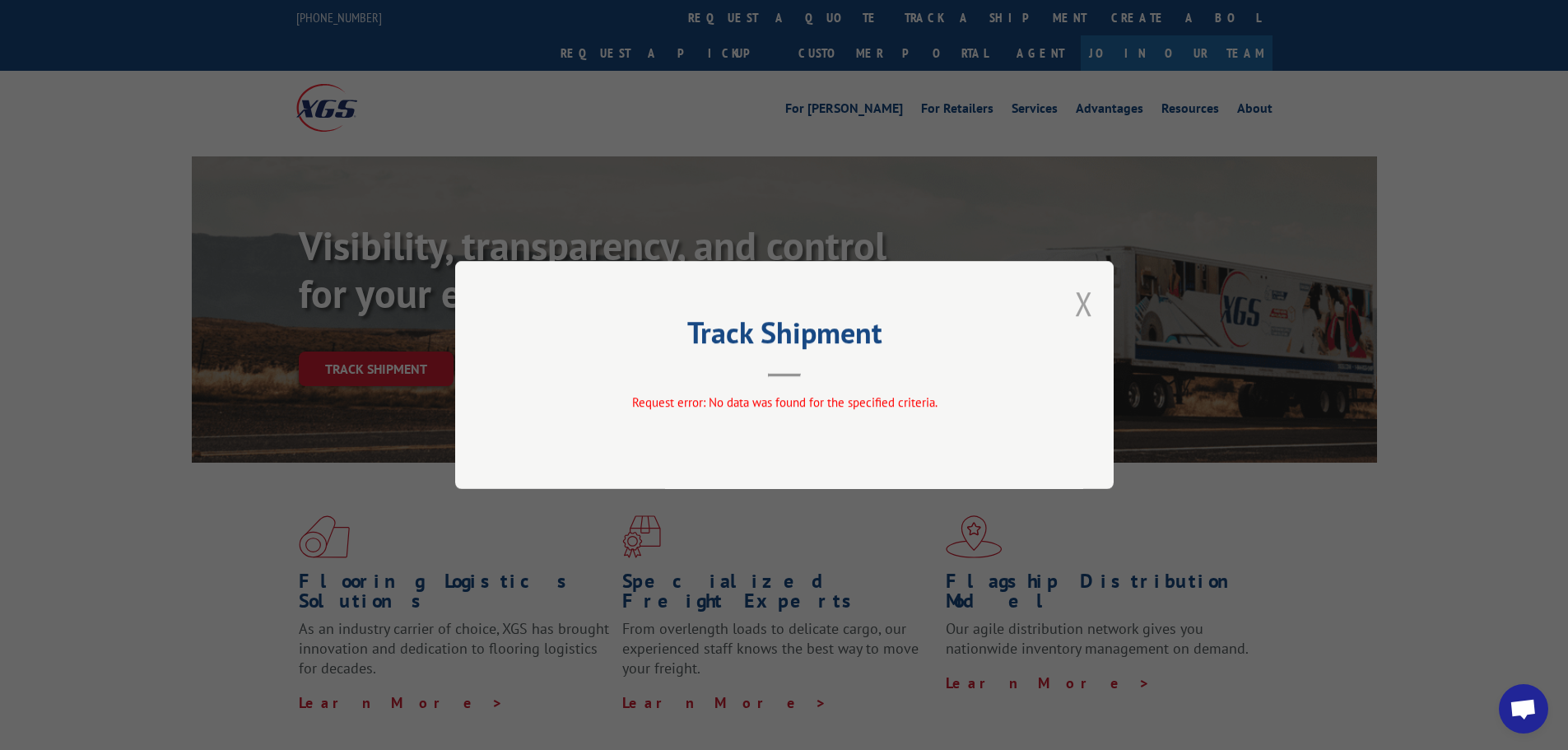
click at [1086, 305] on button "Close modal" at bounding box center [1083, 303] width 18 height 44
